Goal: Find specific fact

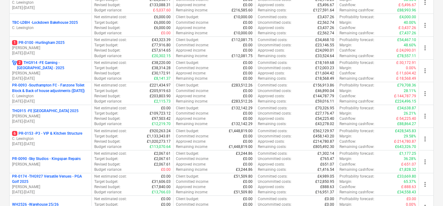
scroll to position [221, 0]
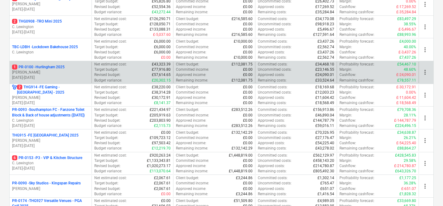
click at [58, 65] on p "1 PR-0100 - Hurlingham 2025" at bounding box center [38, 67] width 53 height 5
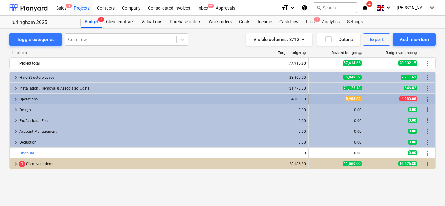
click at [16, 98] on span "keyboard_arrow_right" at bounding box center [15, 98] width 7 height 7
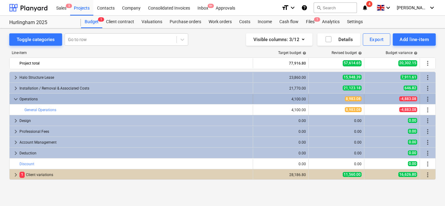
click at [15, 98] on span "keyboard_arrow_down" at bounding box center [15, 98] width 7 height 7
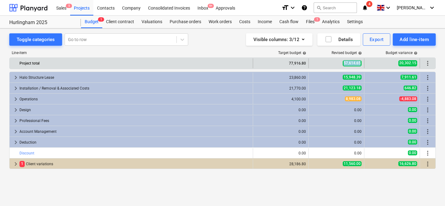
drag, startPoint x: 340, startPoint y: 65, endPoint x: 360, endPoint y: 64, distance: 19.8
click at [360, 64] on div "57,614.65" at bounding box center [336, 63] width 50 height 10
copy span "57,614.65"
